Goal: Transaction & Acquisition: Purchase product/service

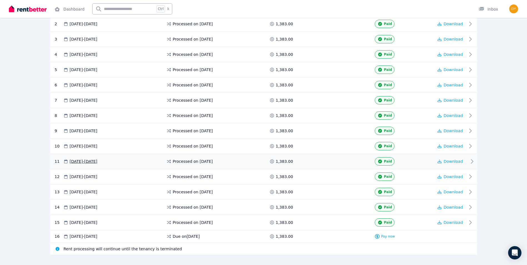
scroll to position [129, 0]
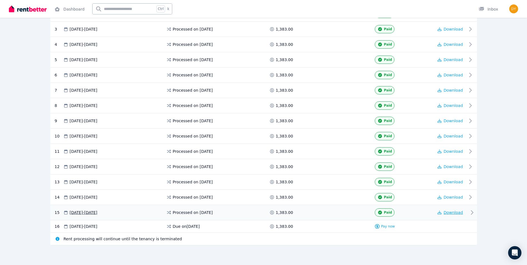
click at [452, 213] on span "Download" at bounding box center [453, 212] width 19 height 4
click at [383, 226] on span "Pay now" at bounding box center [388, 226] width 14 height 4
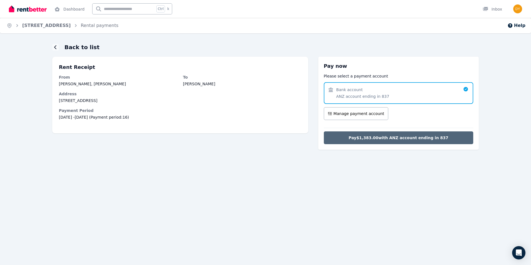
click at [397, 136] on span "Pay $1,383.00 with ANZ account ending in 837" at bounding box center [399, 138] width 100 height 6
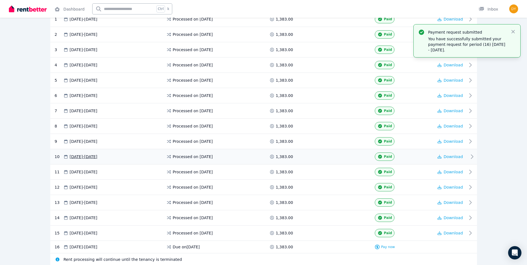
scroll to position [129, 0]
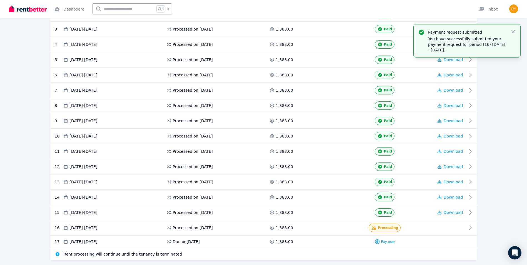
click at [387, 241] on span "Pay now" at bounding box center [388, 241] width 14 height 4
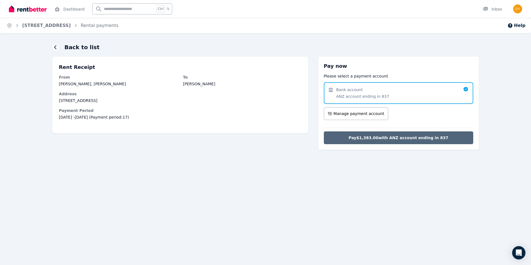
click at [387, 139] on span "Pay $1,383.00 with ANZ account ending in 837" at bounding box center [399, 138] width 100 height 6
